Goal: Information Seeking & Learning: Learn about a topic

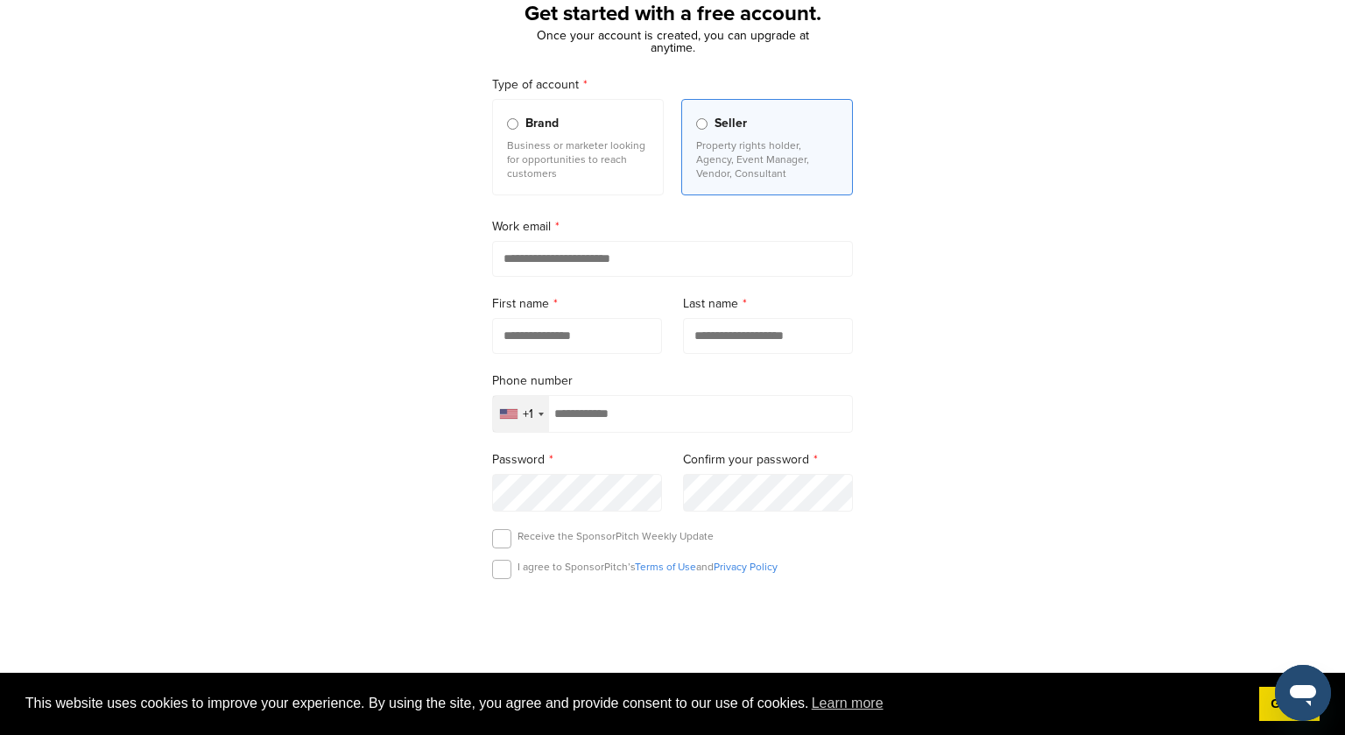
scroll to position [584, 0]
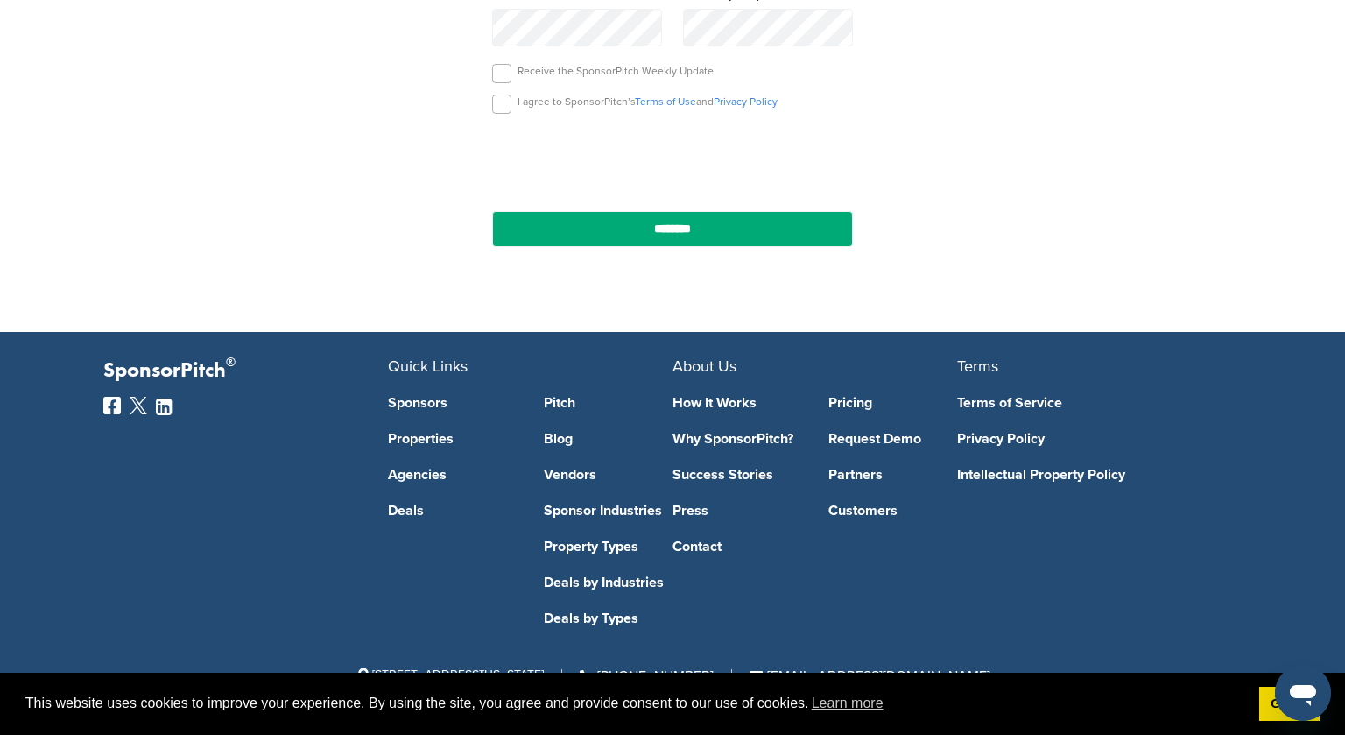
click at [573, 579] on link "Deals by Industries" at bounding box center [609, 582] width 130 height 14
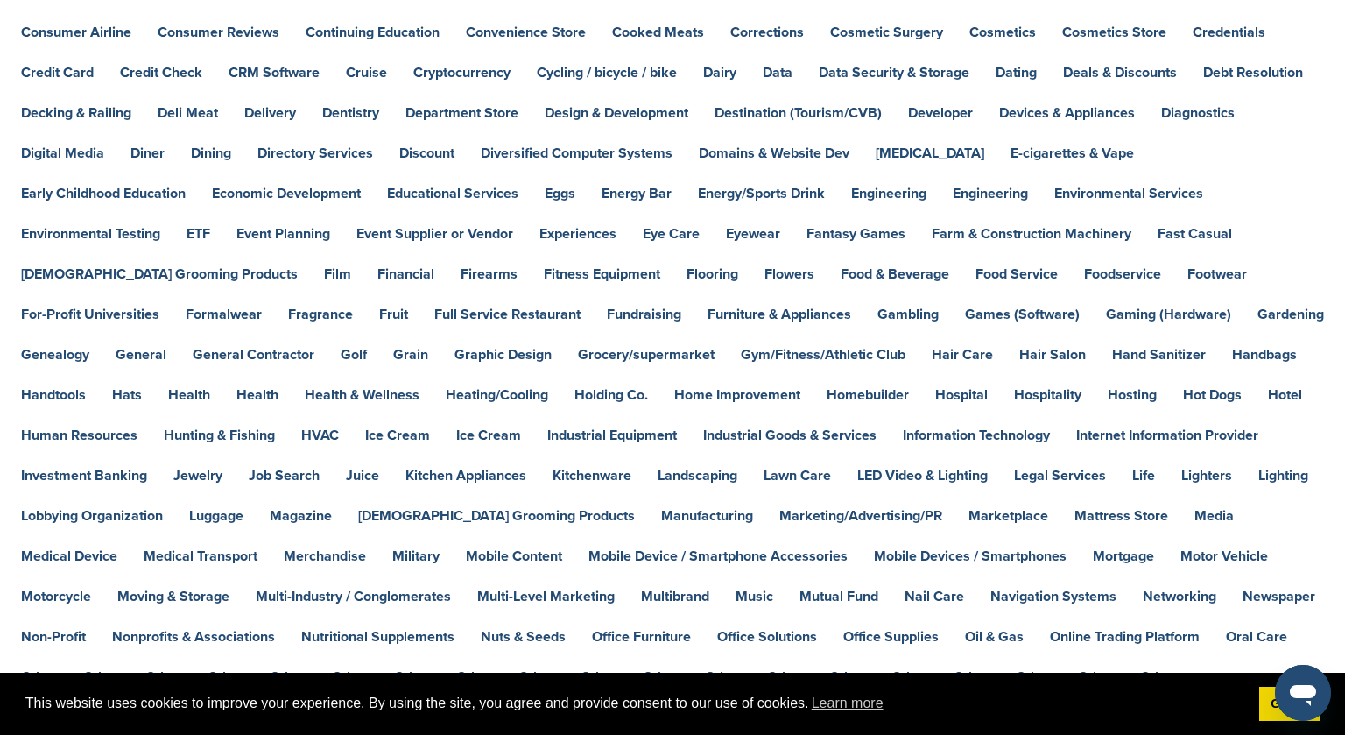
scroll to position [557, 0]
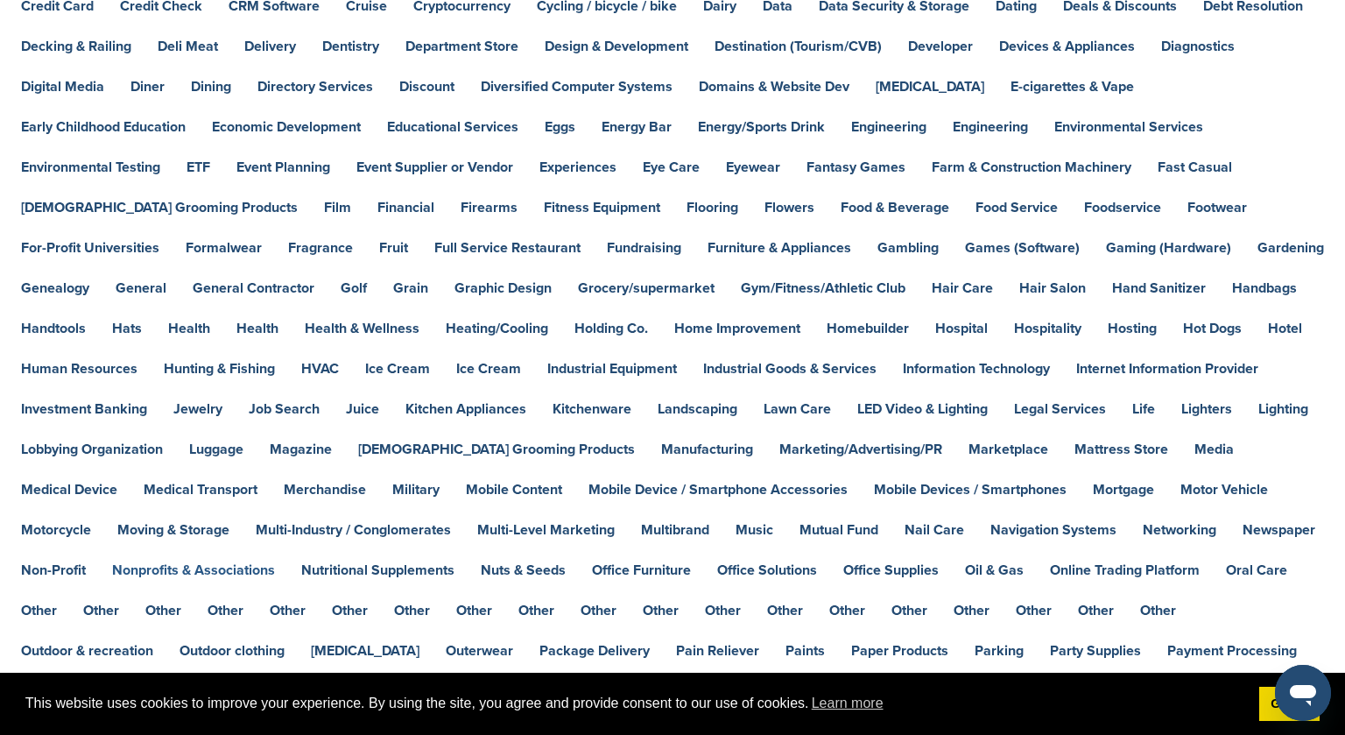
click at [275, 563] on link "Nonprofits & Associations" at bounding box center [193, 570] width 163 height 14
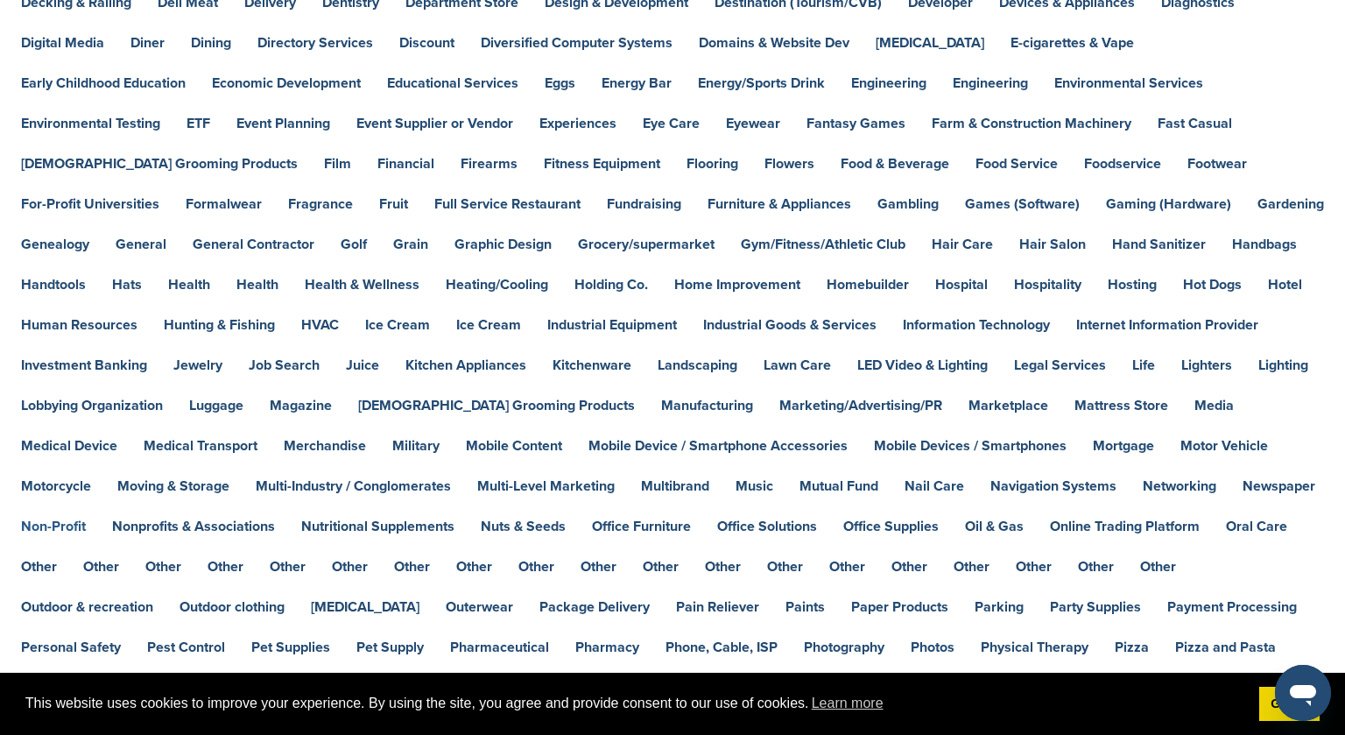
click at [86, 519] on link "Non-Profit" at bounding box center [53, 526] width 65 height 14
